Goal: Find specific page/section: Find specific page/section

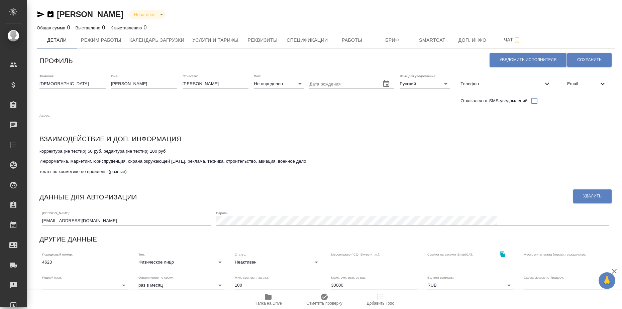
type input "TradosTransitAdobe Acrobat. SmartCAT"
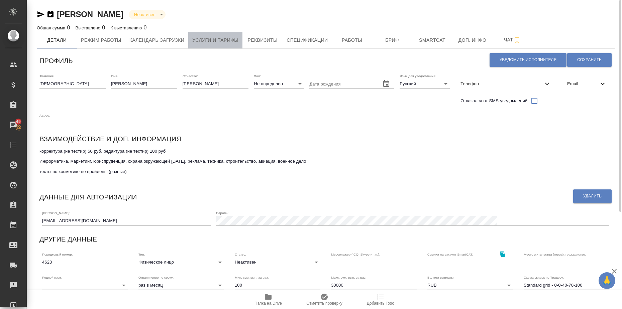
click at [215, 40] on span "Услуги и тарифы" at bounding box center [215, 40] width 46 height 8
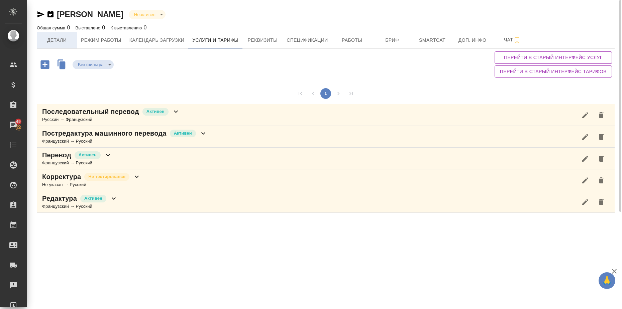
click at [54, 42] on span "Детали" at bounding box center [57, 40] width 32 height 8
